Goal: Transaction & Acquisition: Purchase product/service

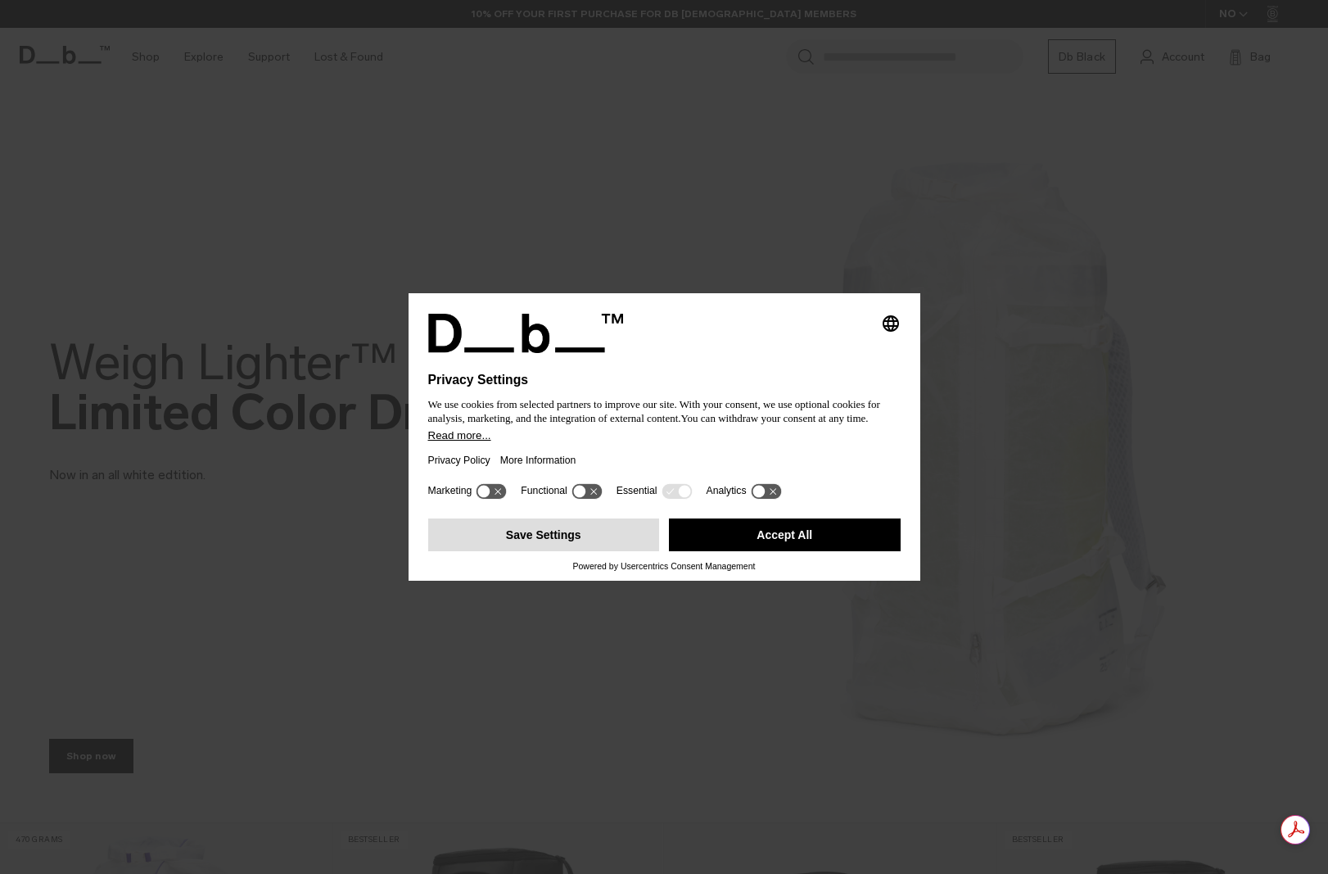
click at [618, 530] on button "Save Settings" at bounding box center [544, 534] width 232 height 33
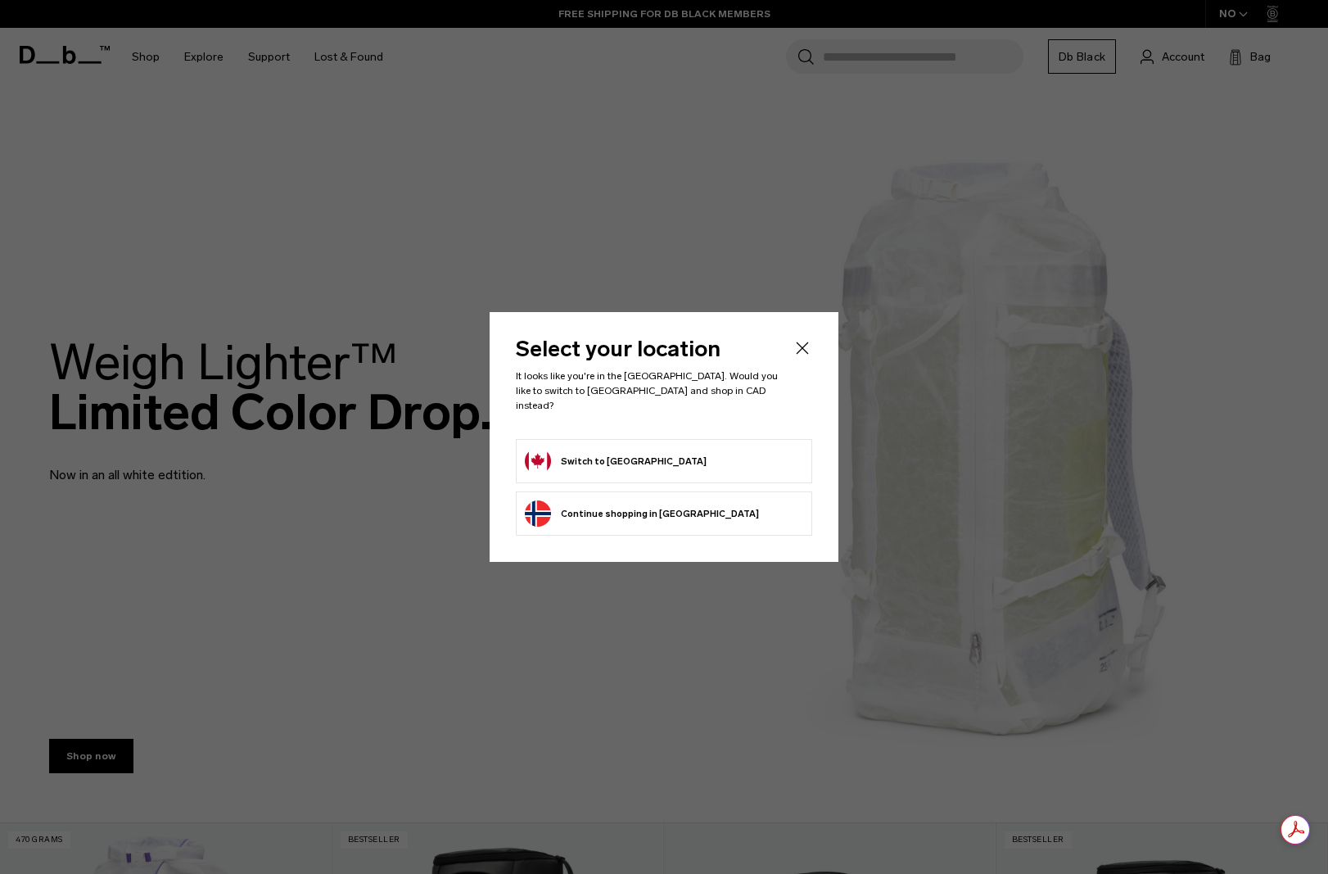
click at [602, 459] on button "Switch to Canada" at bounding box center [616, 461] width 182 height 26
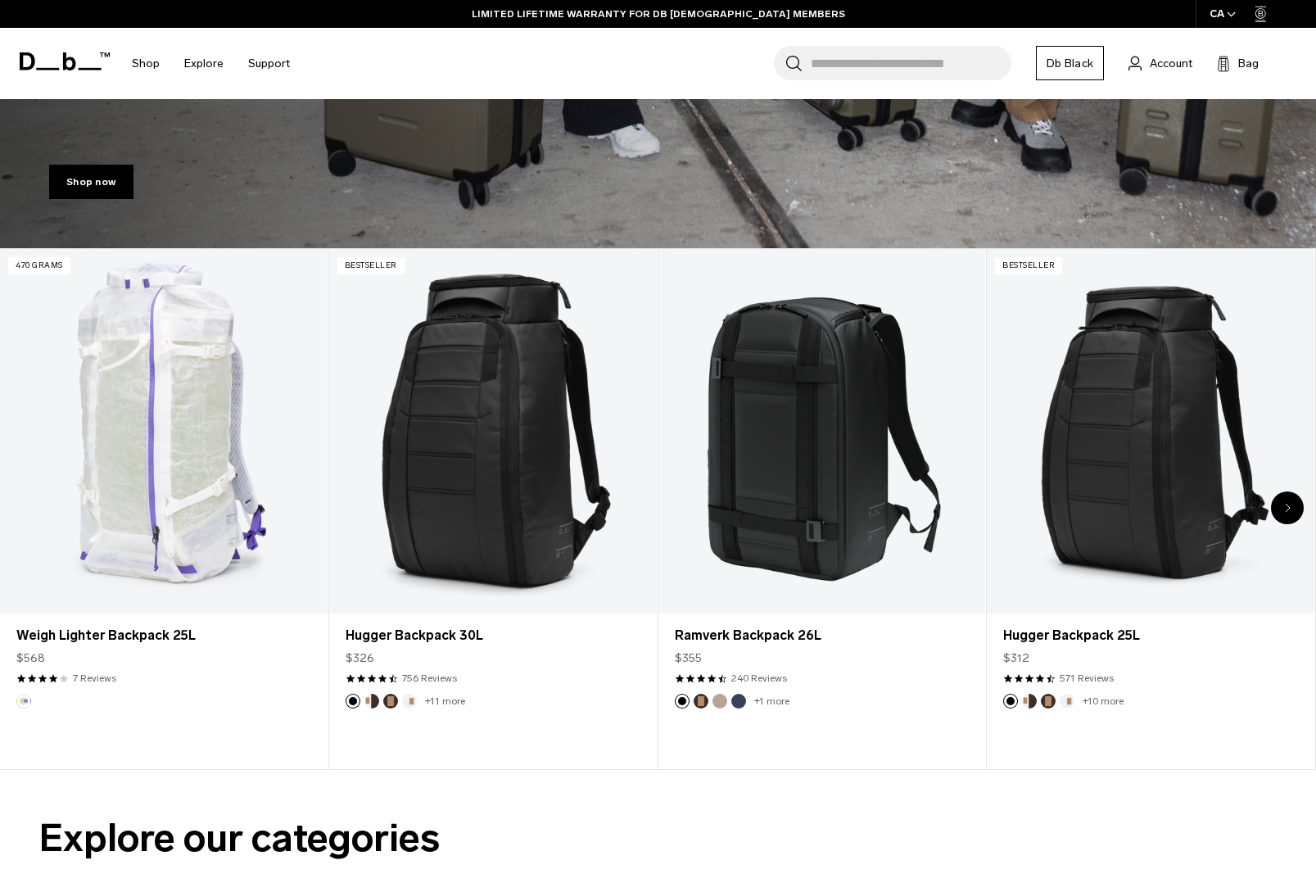
scroll to position [655, 0]
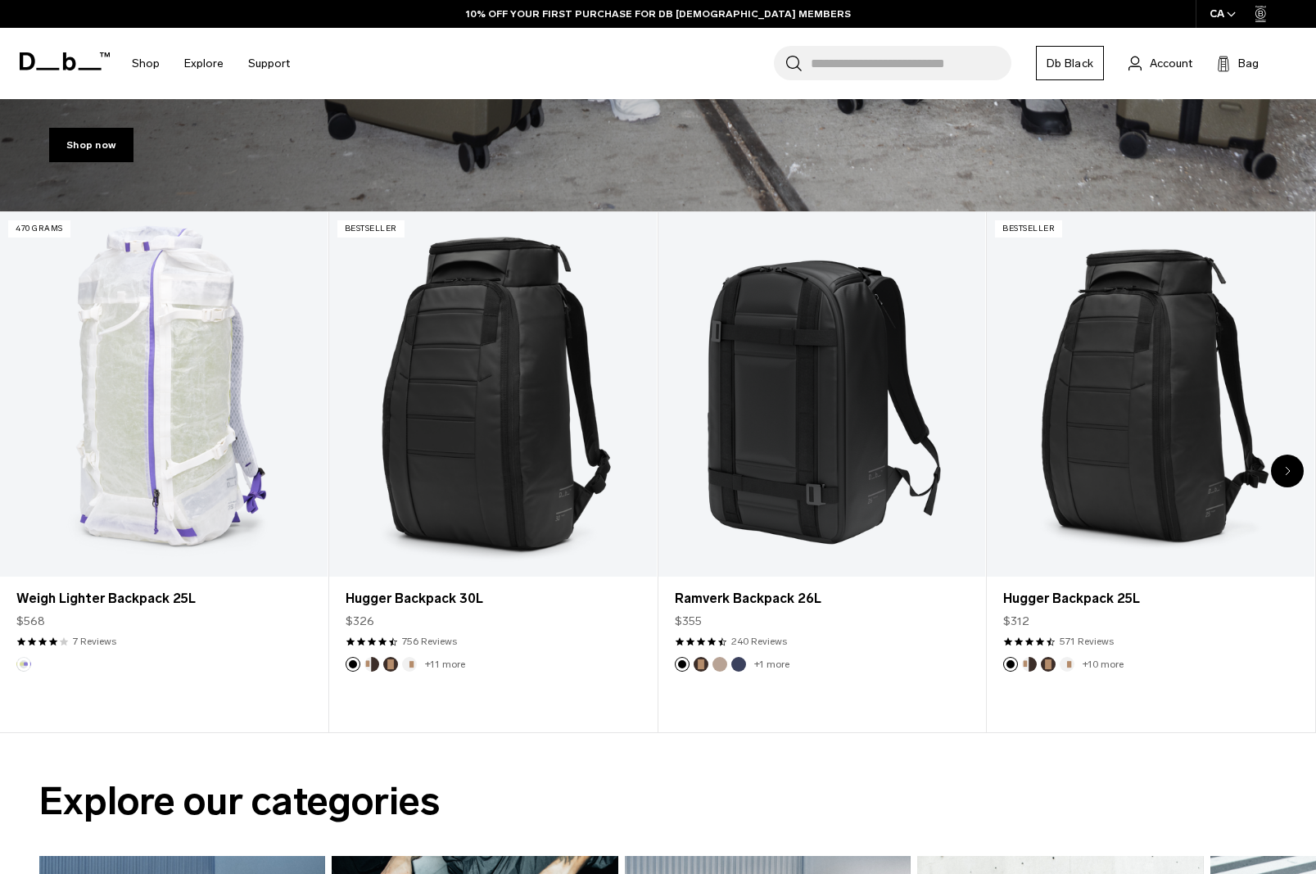
click at [1291, 471] on div "Next slide" at bounding box center [1287, 470] width 33 height 33
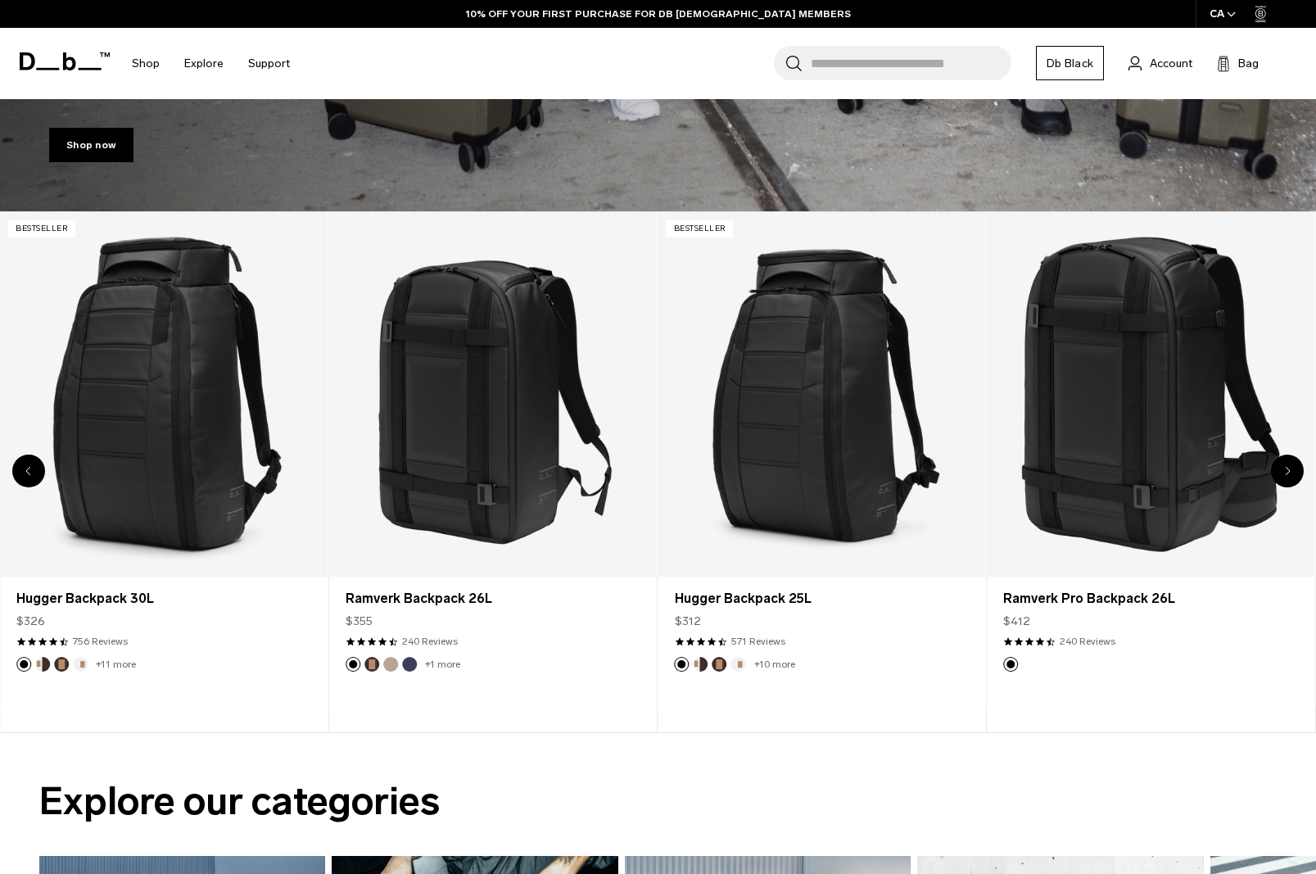
click at [1291, 471] on div "Next slide" at bounding box center [1287, 470] width 33 height 33
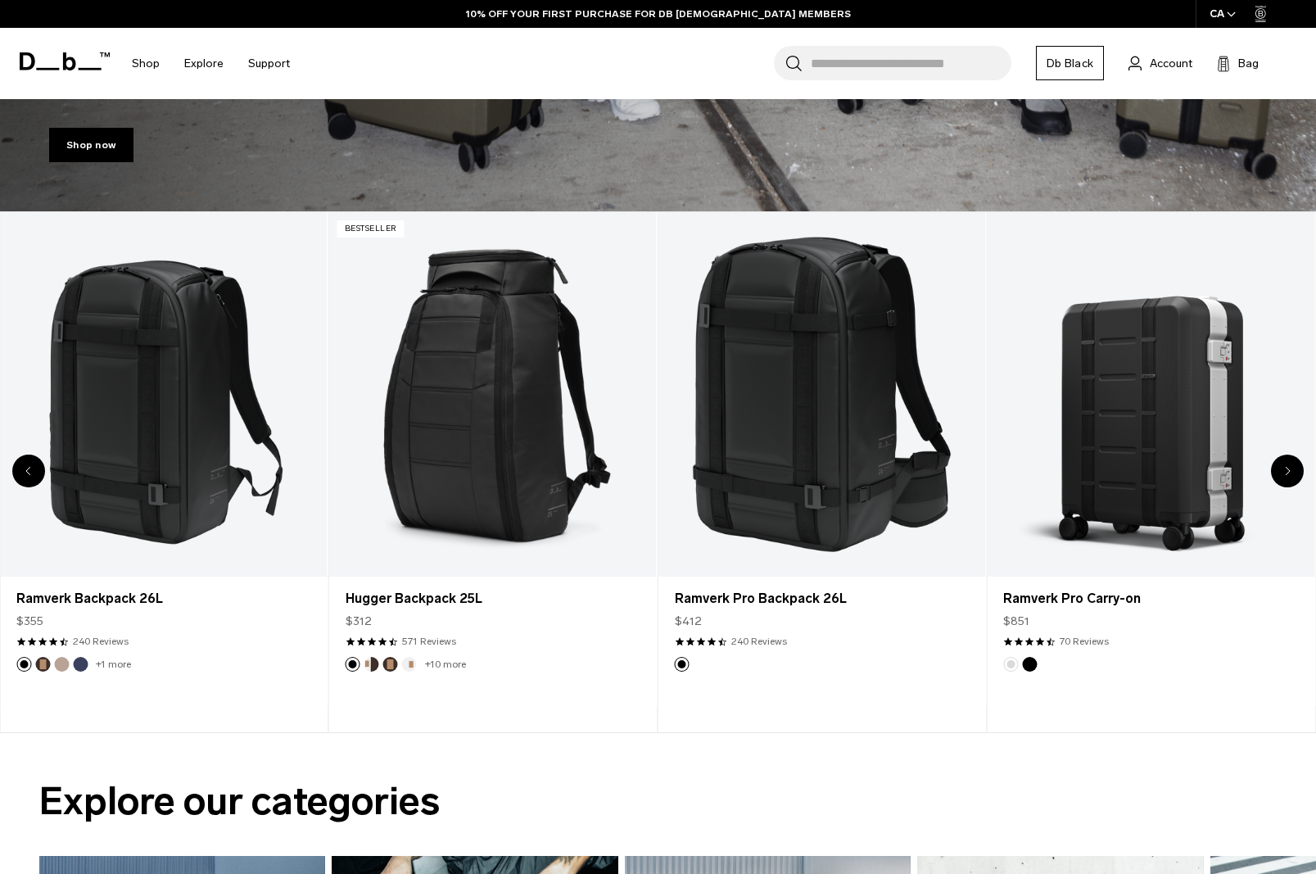
click at [1291, 473] on div "Next slide" at bounding box center [1287, 470] width 33 height 33
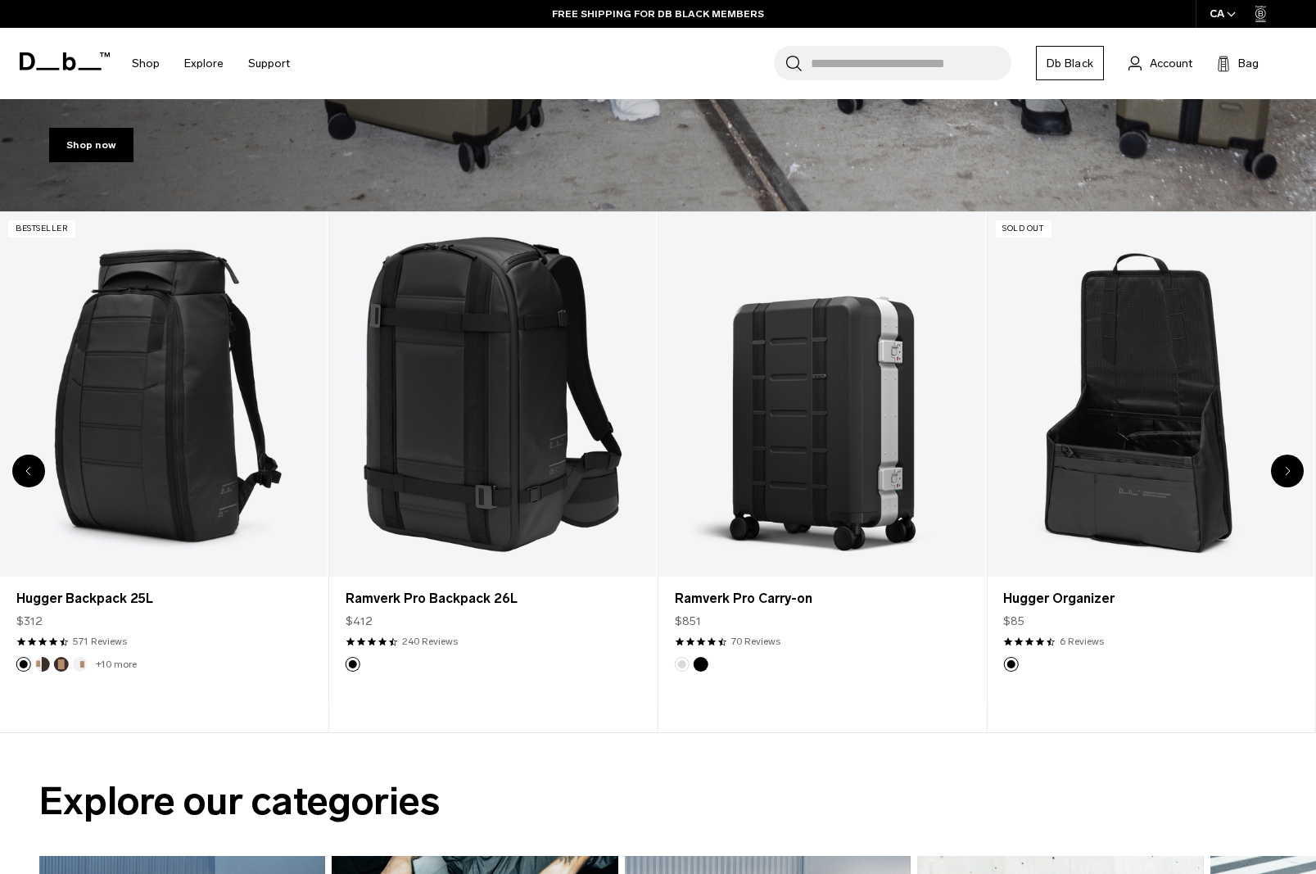
click at [1291, 473] on div "Next slide" at bounding box center [1287, 470] width 33 height 33
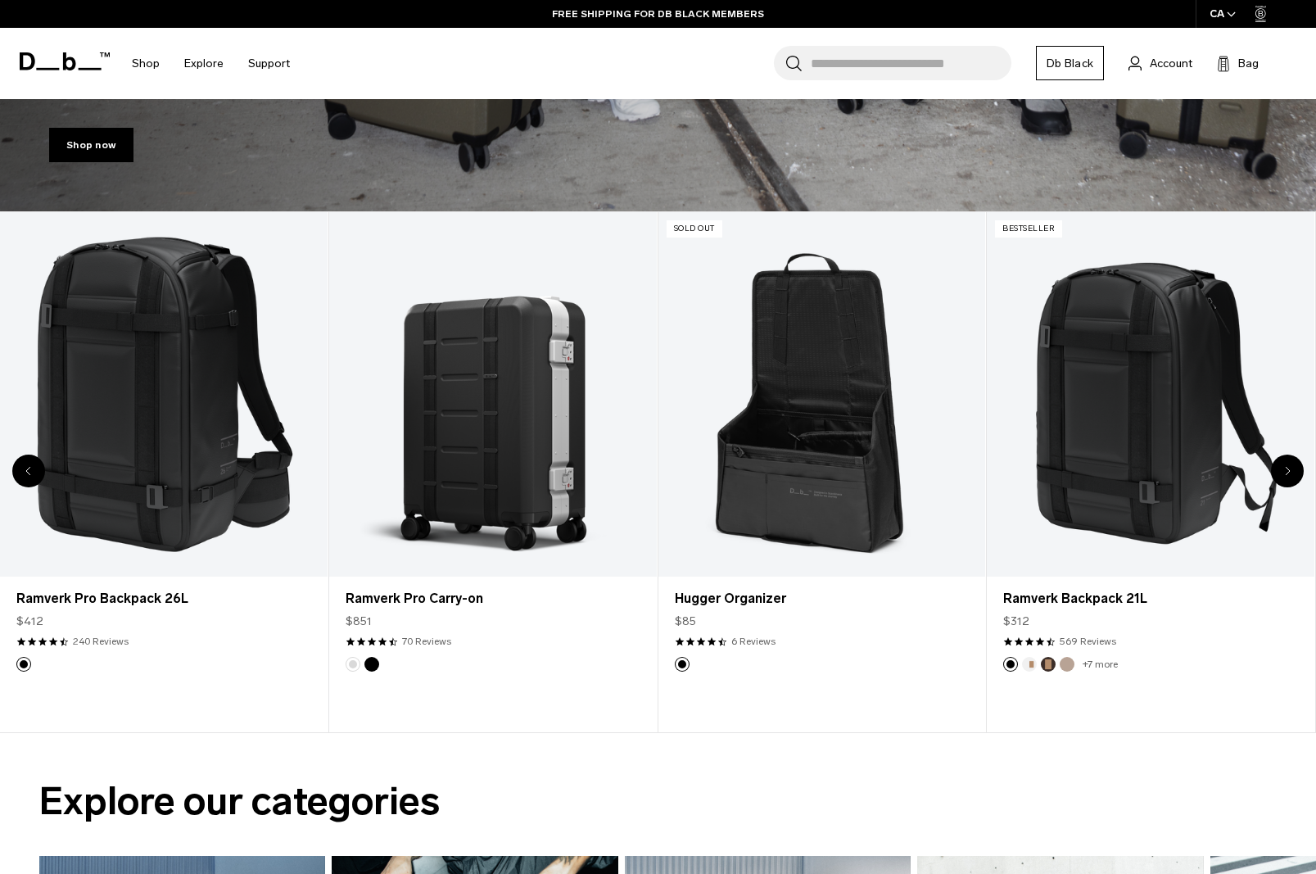
click at [1291, 473] on div "Next slide" at bounding box center [1287, 470] width 33 height 33
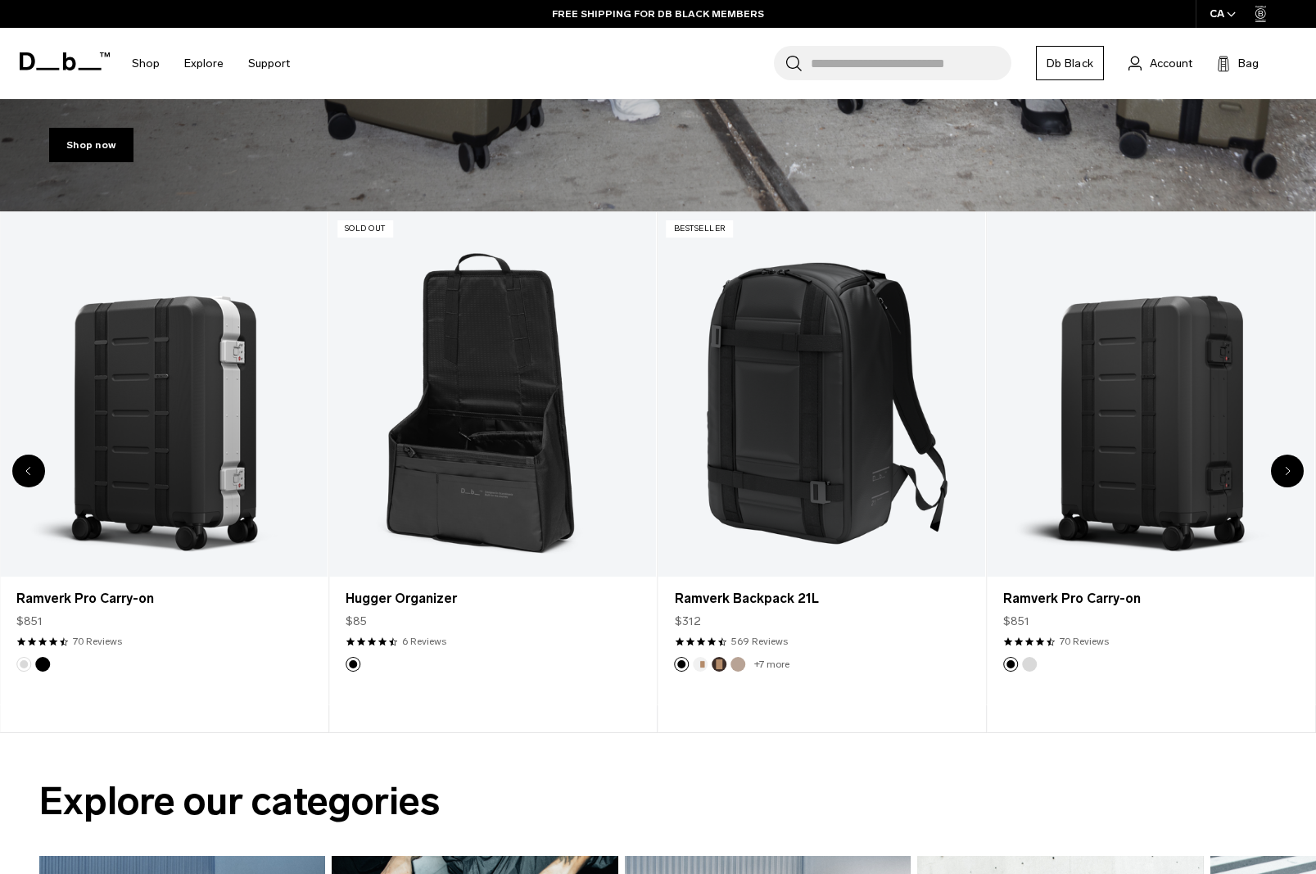
click at [1291, 473] on div "Next slide" at bounding box center [1287, 470] width 33 height 33
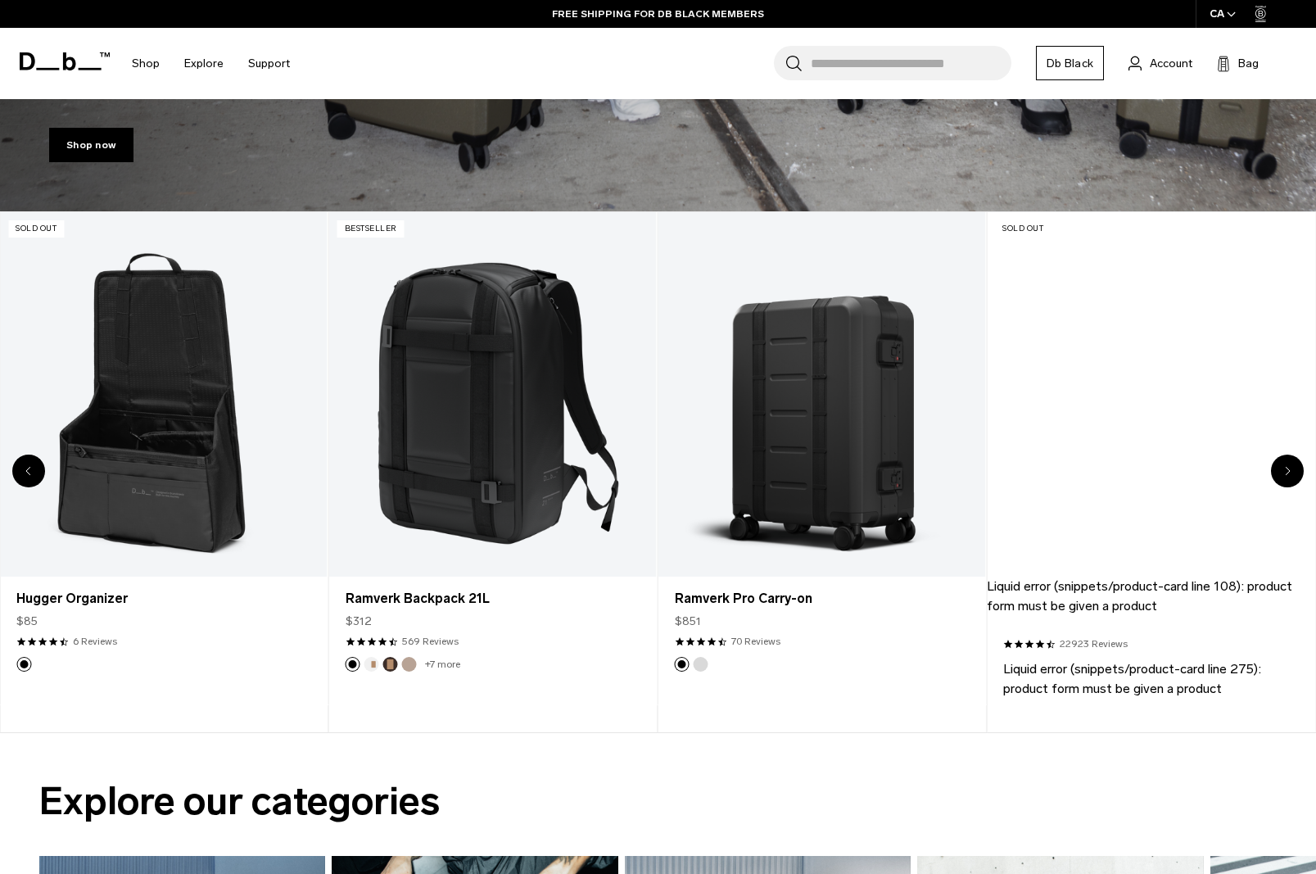
click at [1291, 473] on div "Next slide" at bounding box center [1287, 470] width 33 height 33
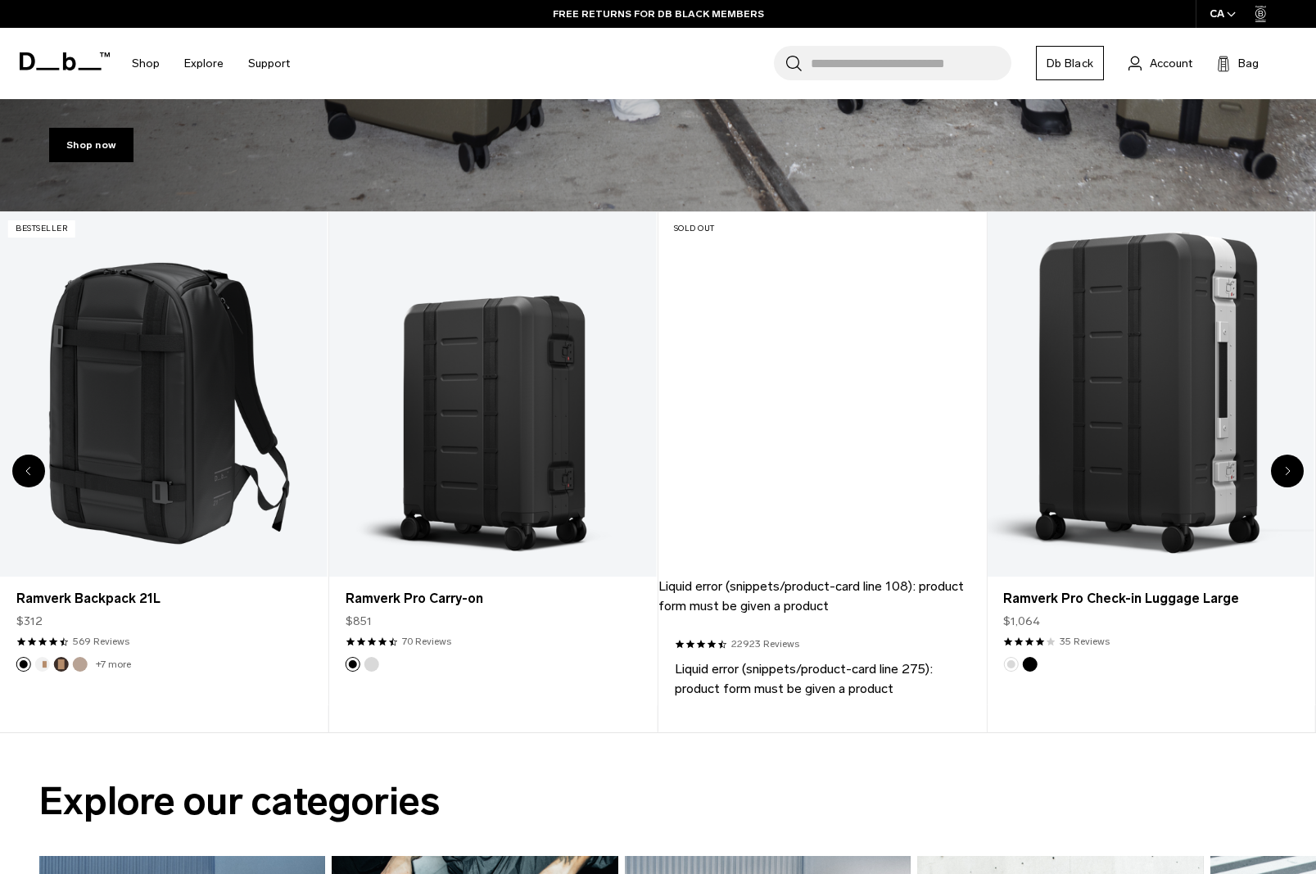
click at [1291, 473] on div "Next slide" at bounding box center [1287, 470] width 33 height 33
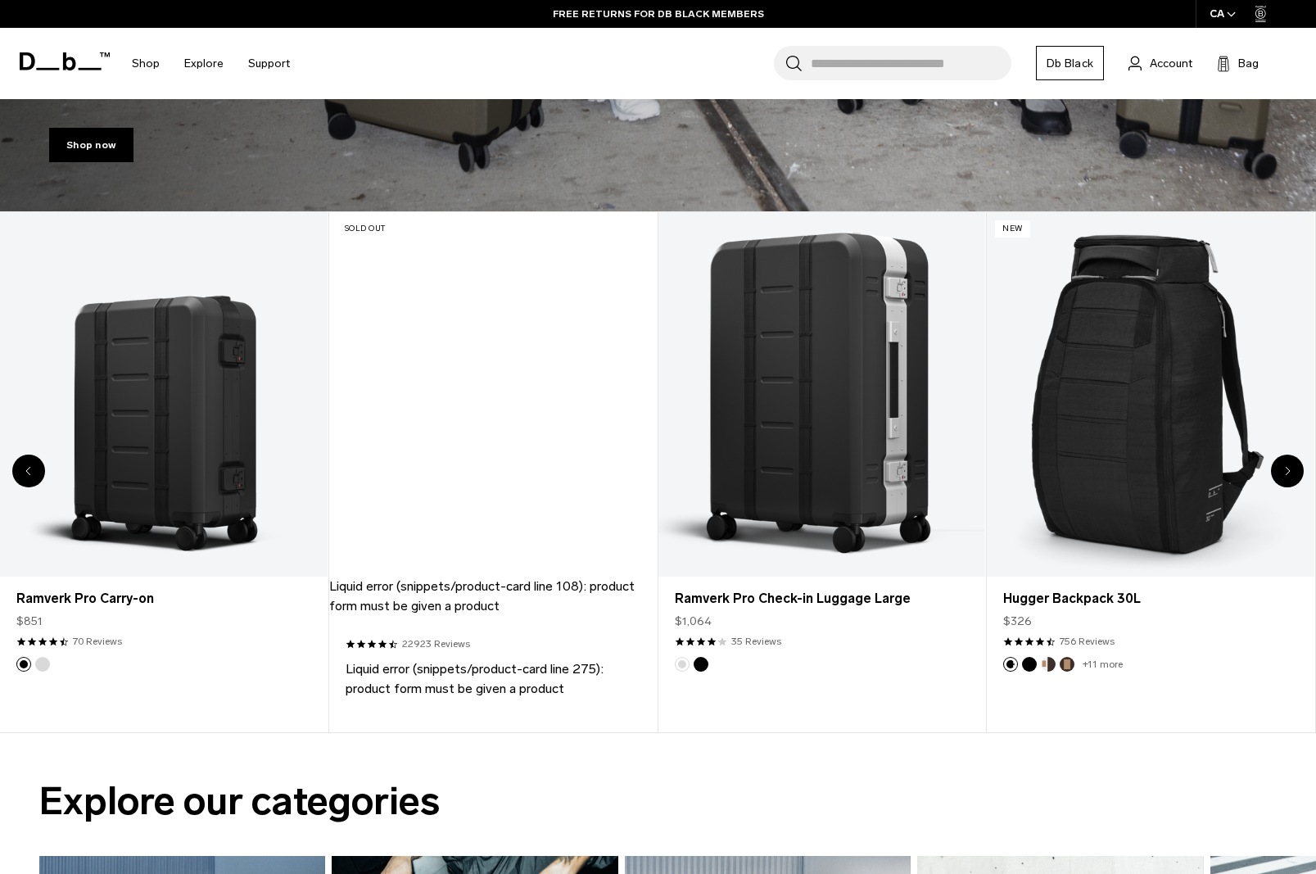
click at [1291, 473] on div "Next slide" at bounding box center [1287, 470] width 33 height 33
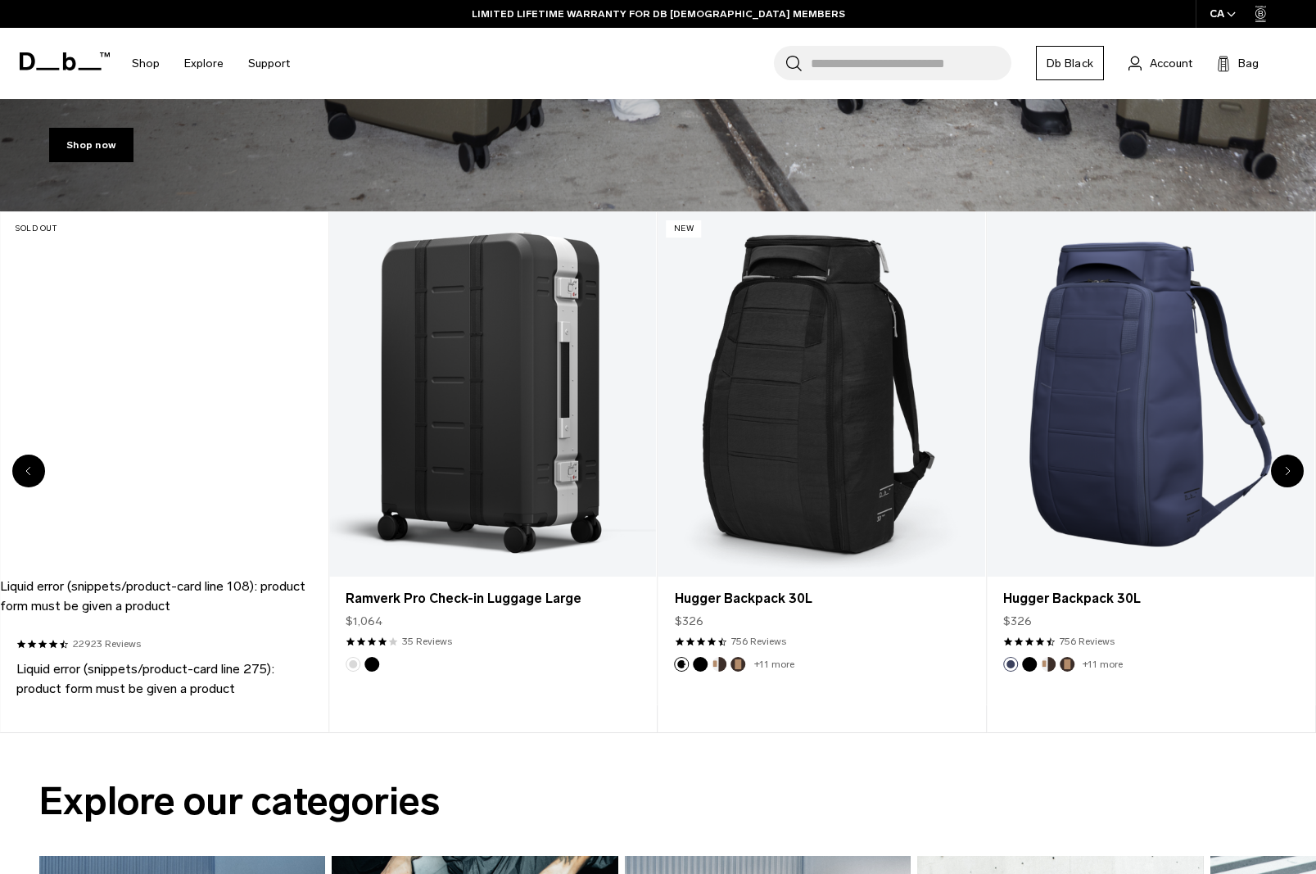
click at [1291, 473] on div "Next slide" at bounding box center [1287, 470] width 33 height 33
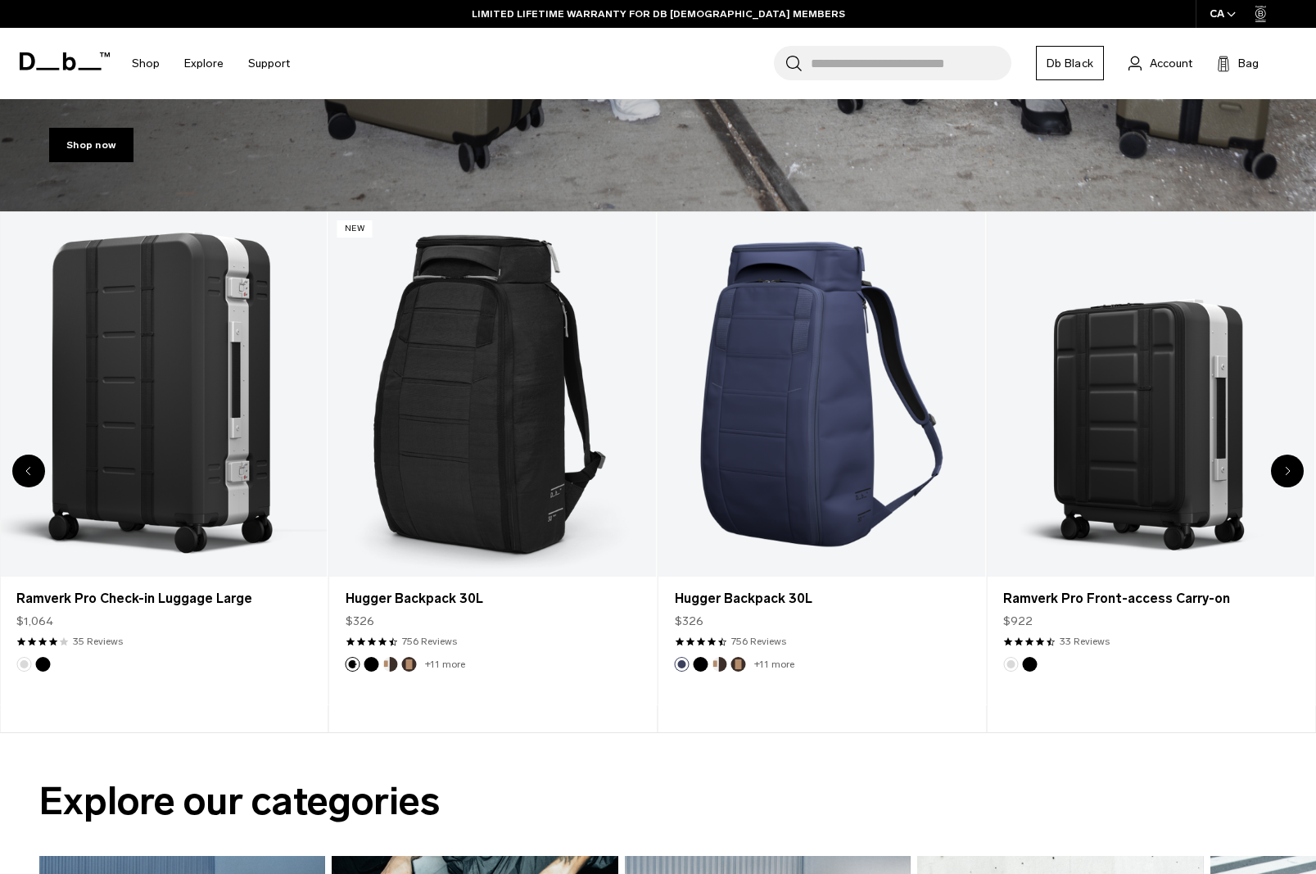
scroll to position [0, 0]
click at [1285, 469] on icon "Next slide" at bounding box center [1288, 471] width 6 height 10
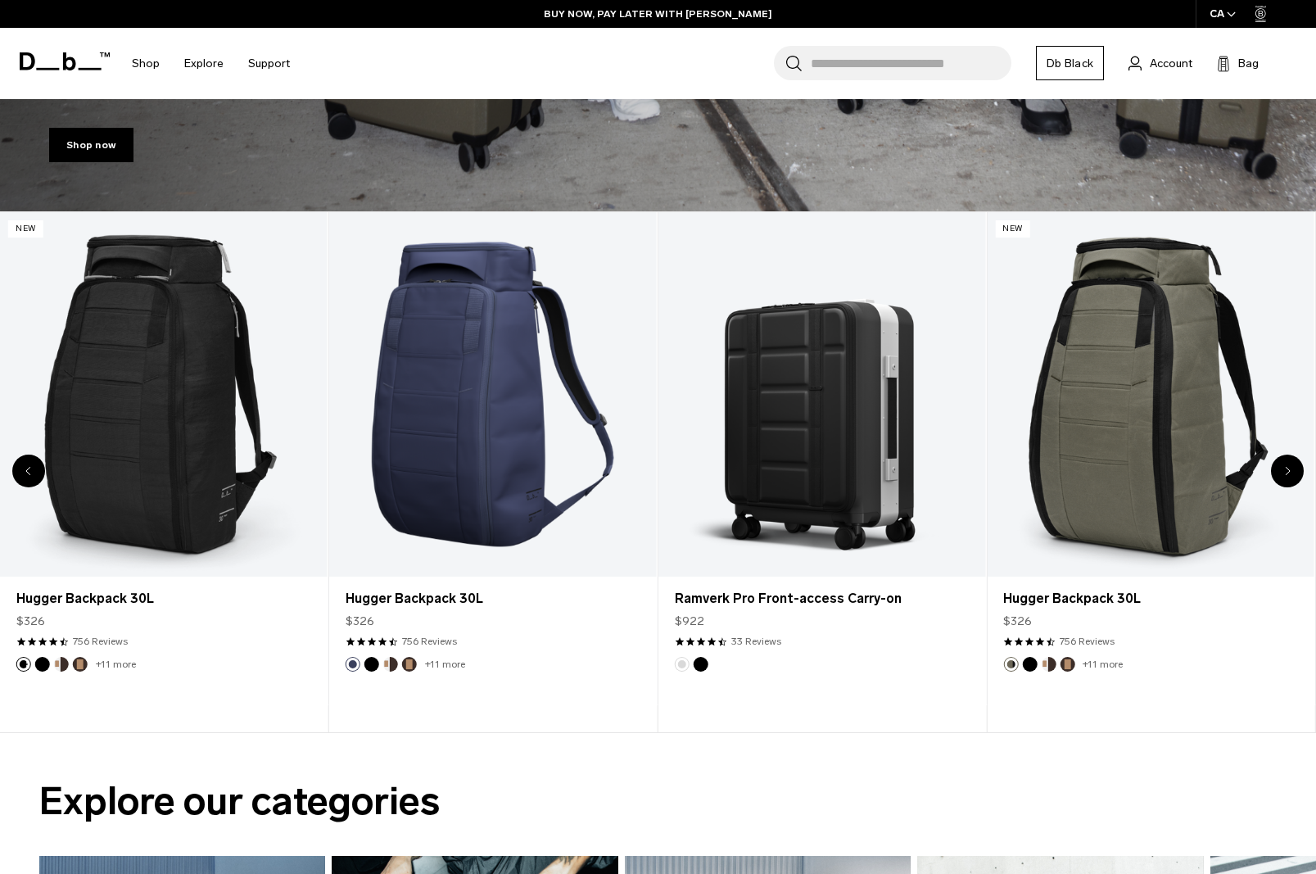
click at [1285, 469] on icon "Next slide" at bounding box center [1288, 471] width 6 height 10
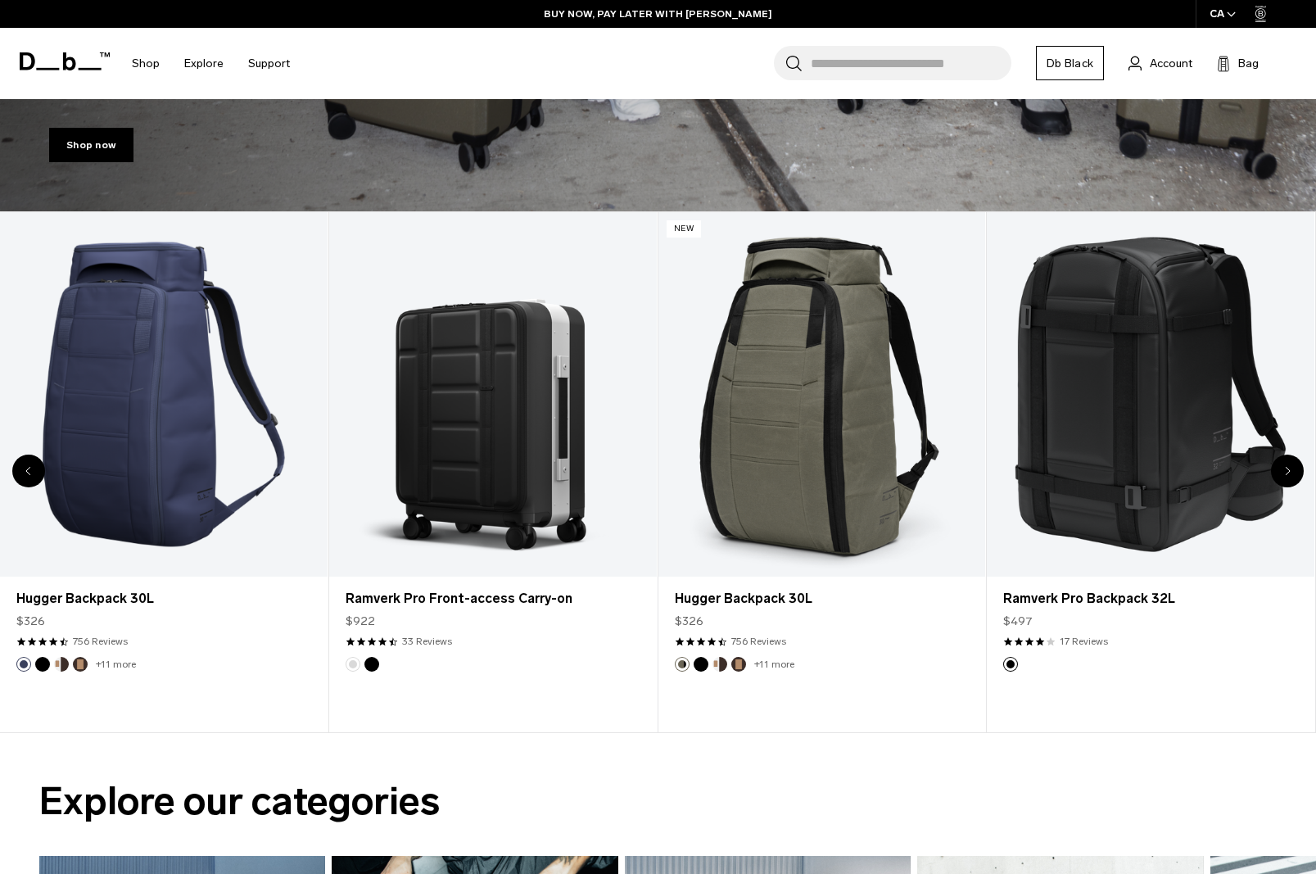
click at [1285, 469] on icon "Next slide" at bounding box center [1288, 471] width 6 height 10
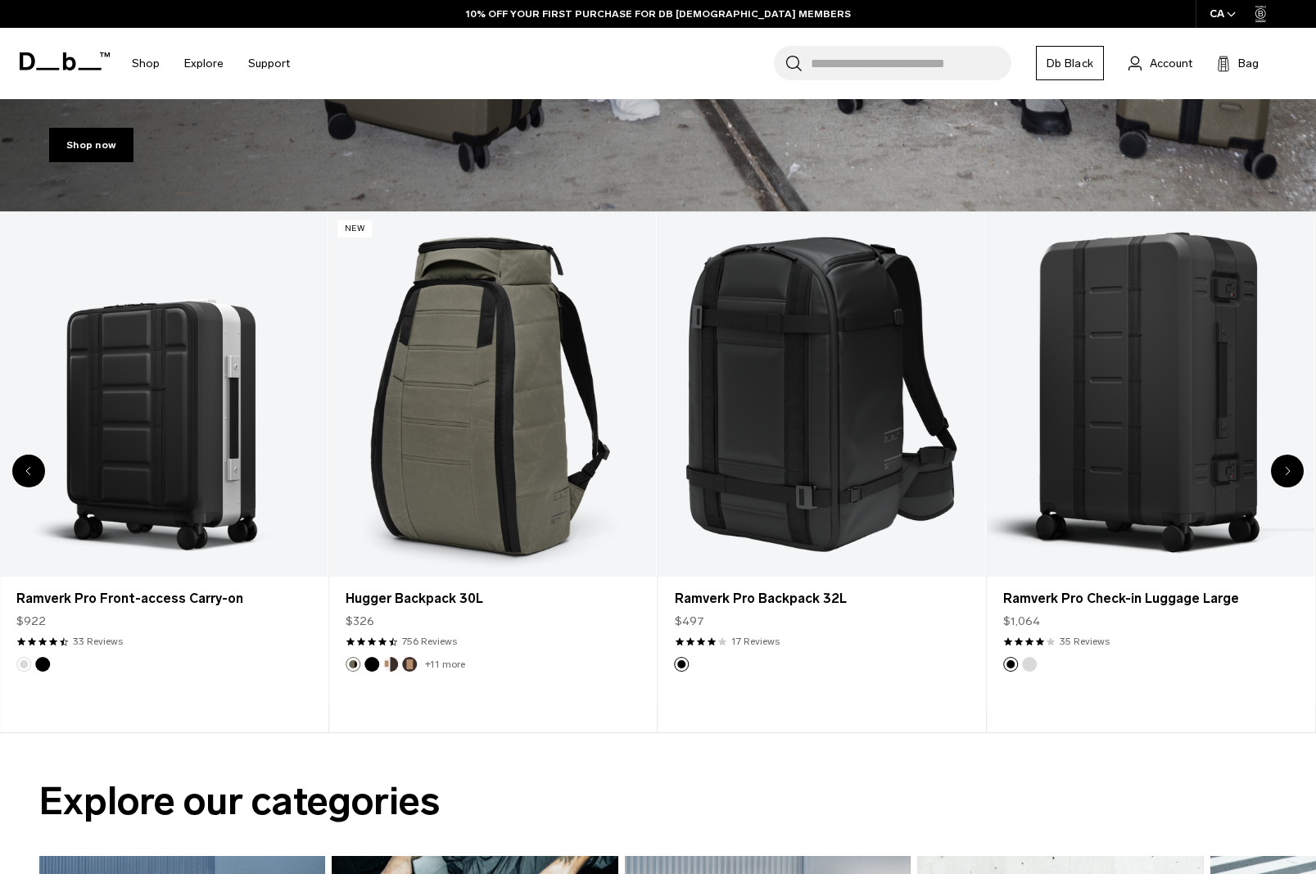
click at [1285, 469] on icon "Next slide" at bounding box center [1288, 471] width 6 height 10
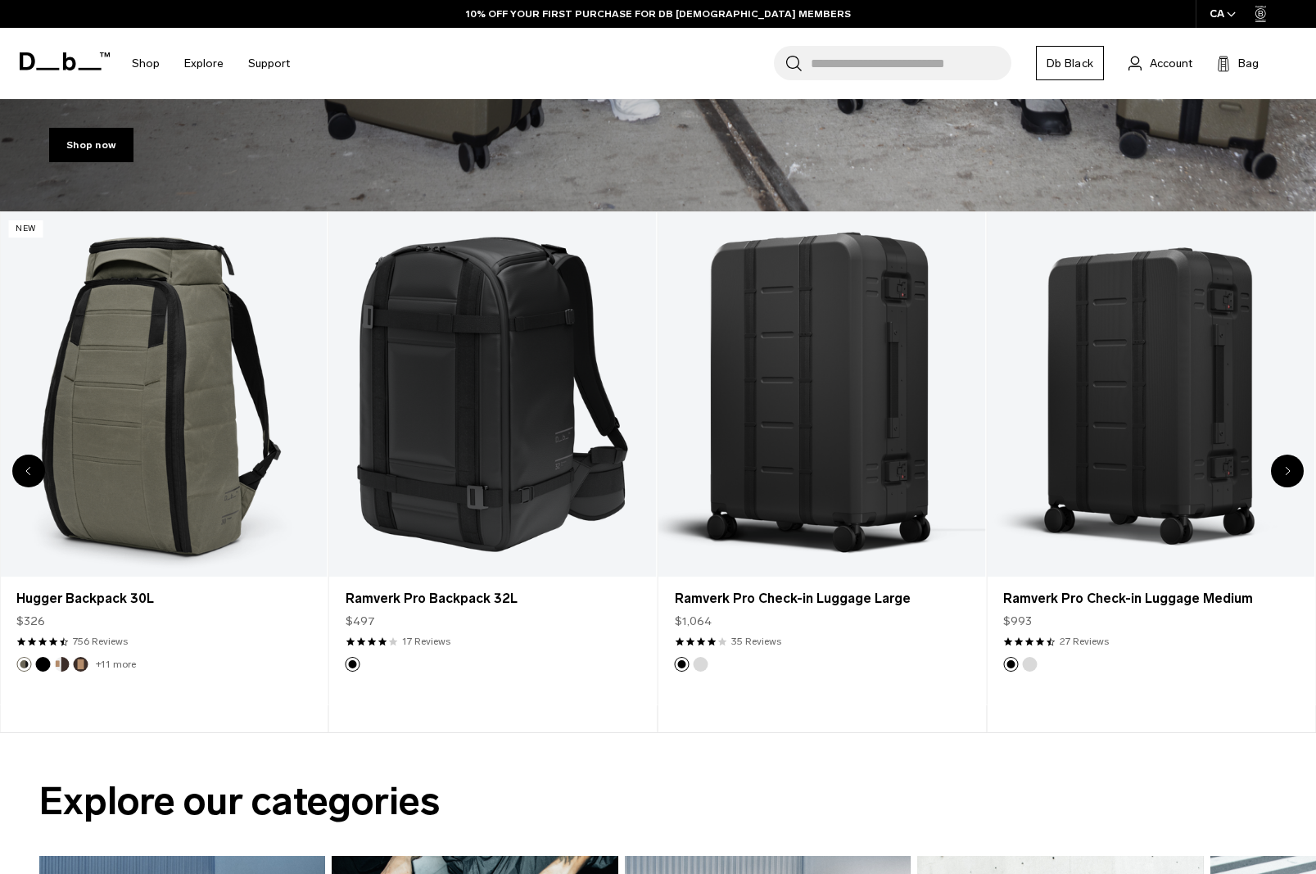
click at [1285, 469] on icon "Next slide" at bounding box center [1288, 471] width 6 height 10
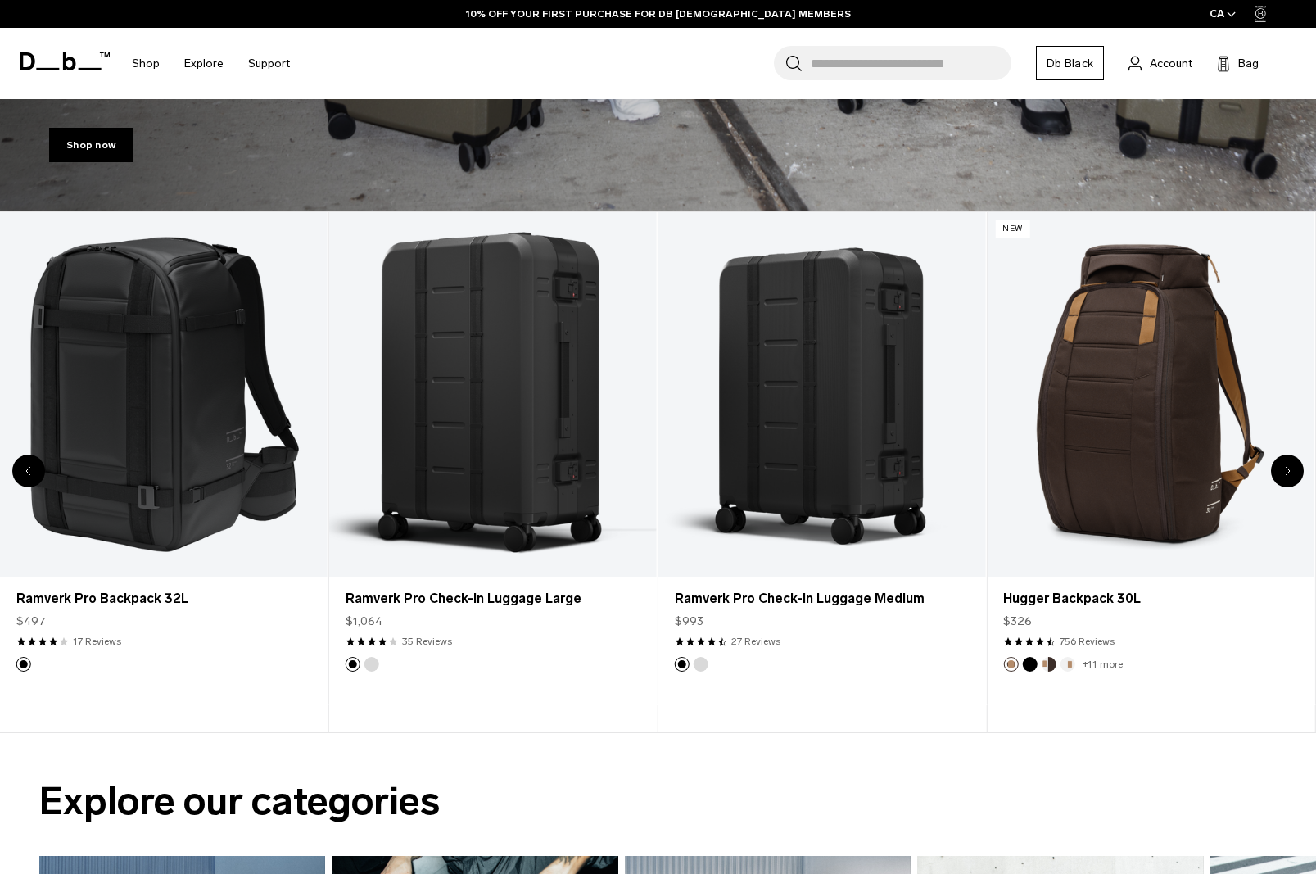
click at [1285, 469] on icon "Next slide" at bounding box center [1288, 471] width 6 height 10
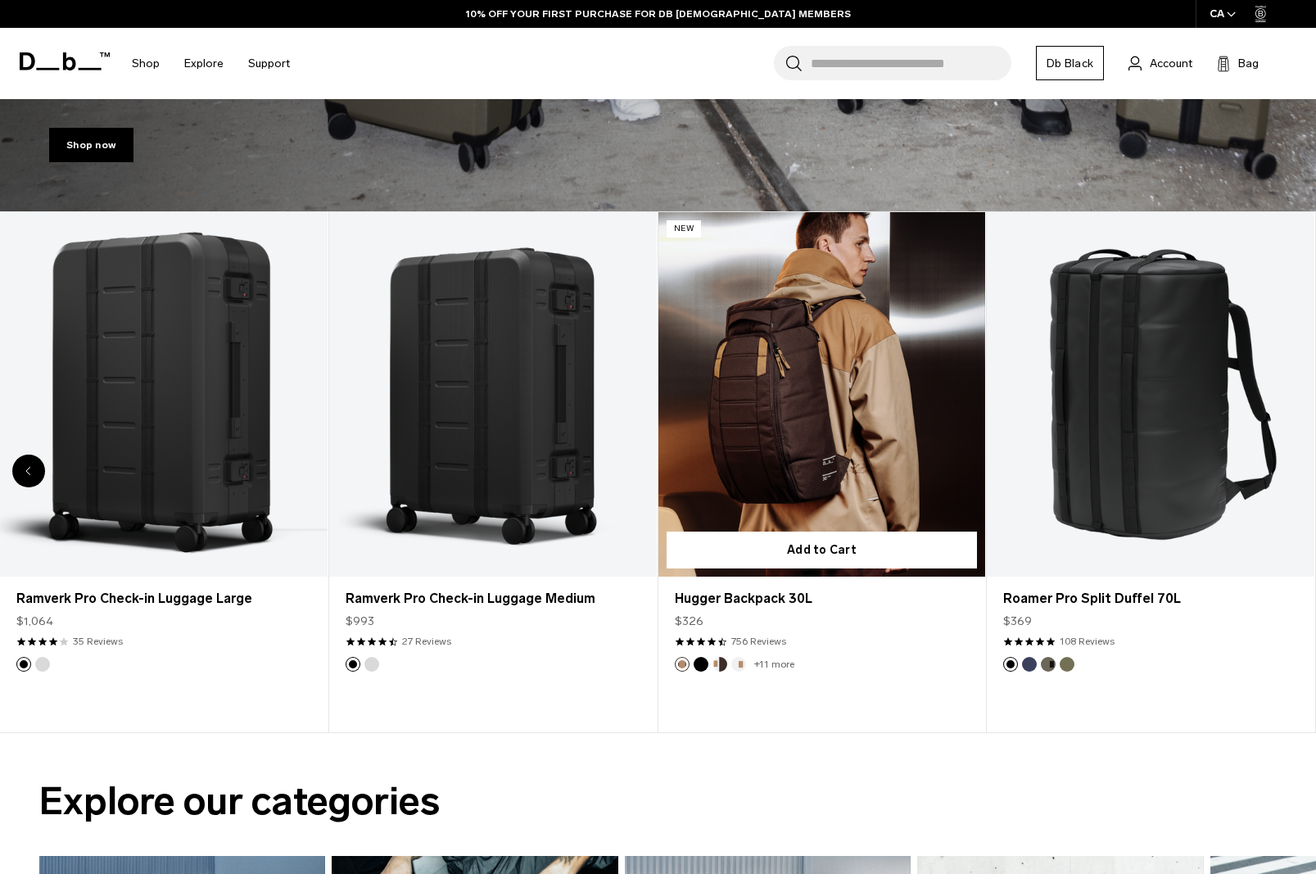
click at [722, 666] on button "Cappuccino" at bounding box center [719, 664] width 15 height 15
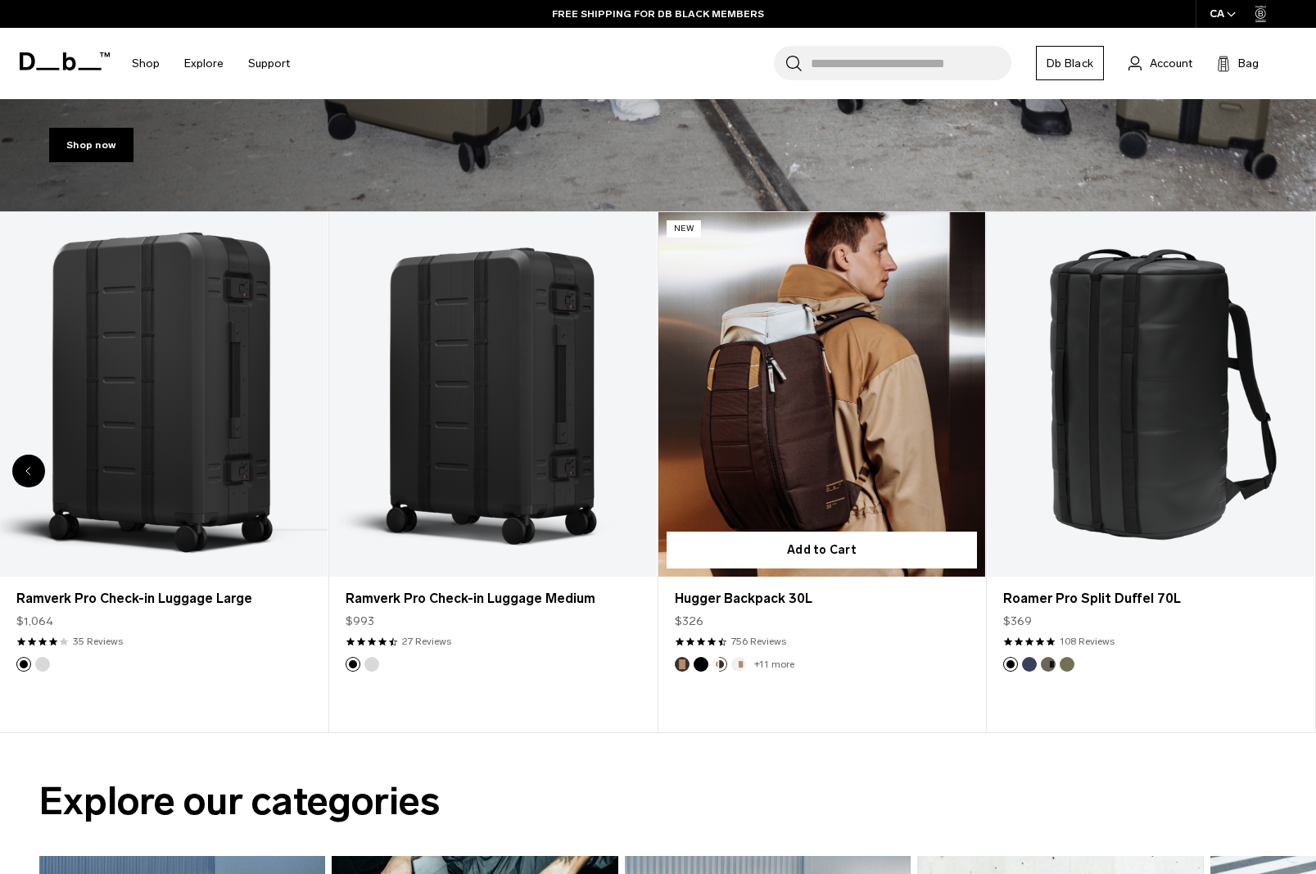
click at [734, 664] on button "Oatmilk" at bounding box center [738, 664] width 15 height 15
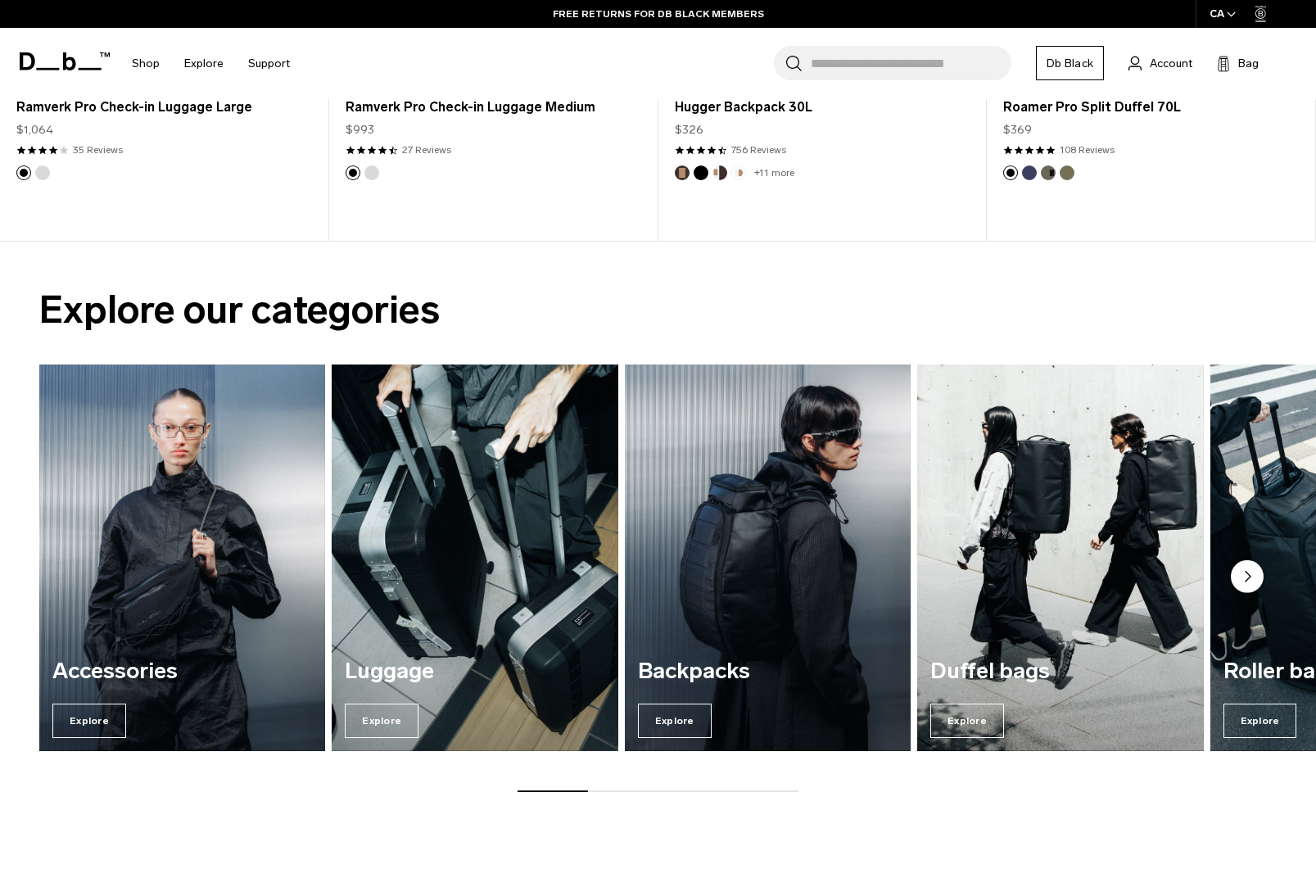
click at [1249, 585] on circle "Next slide" at bounding box center [1247, 576] width 33 height 33
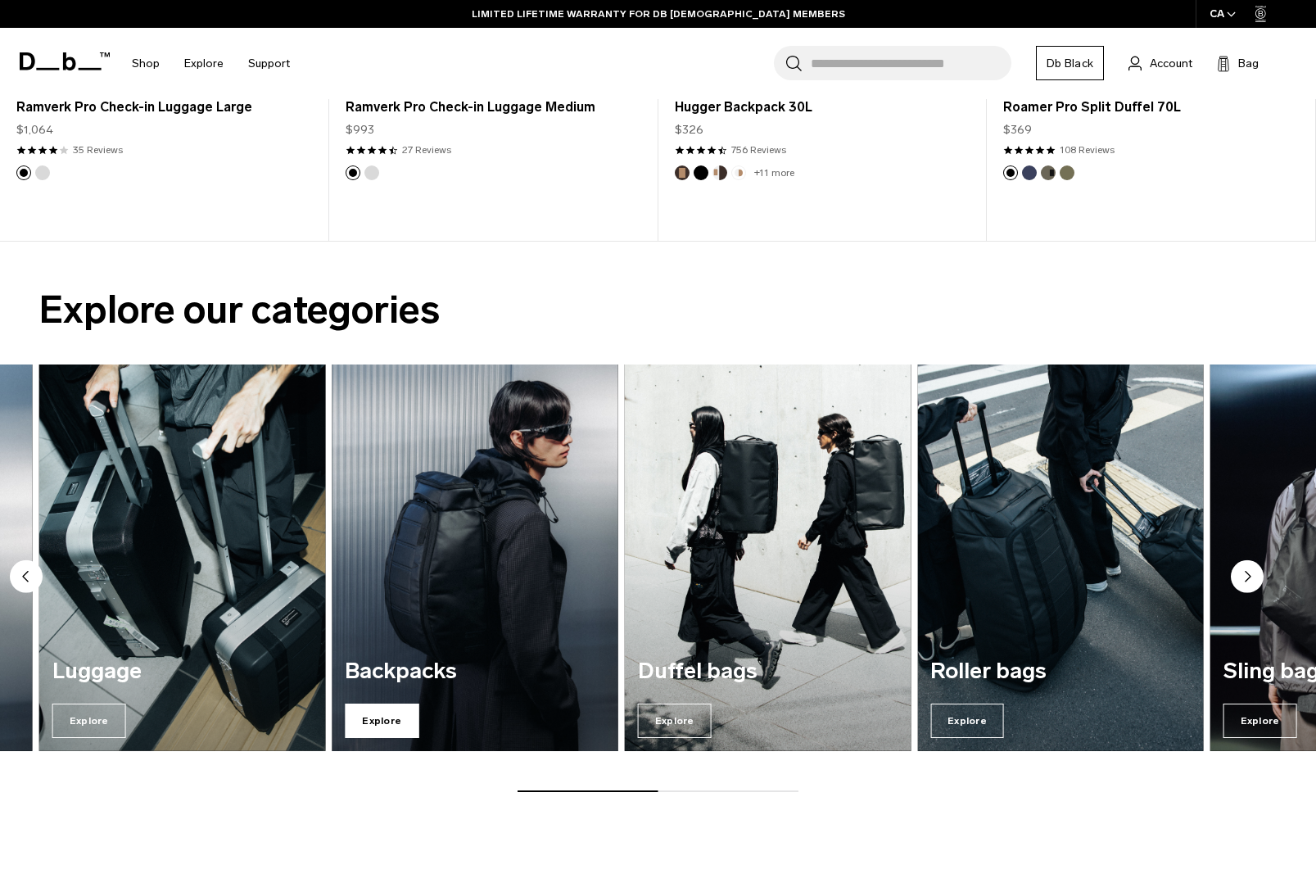
click at [393, 719] on span "Explore" at bounding box center [382, 720] width 74 height 34
